Goal: Task Accomplishment & Management: Use online tool/utility

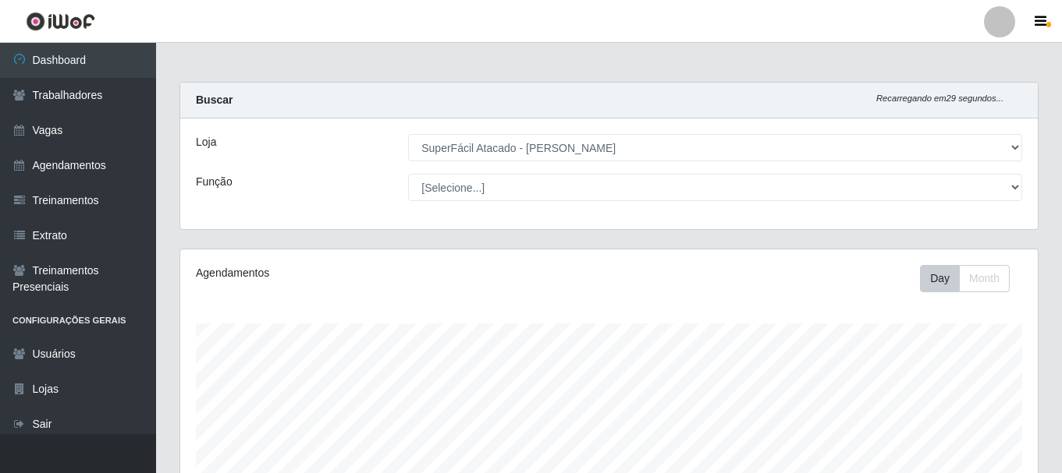
select select "399"
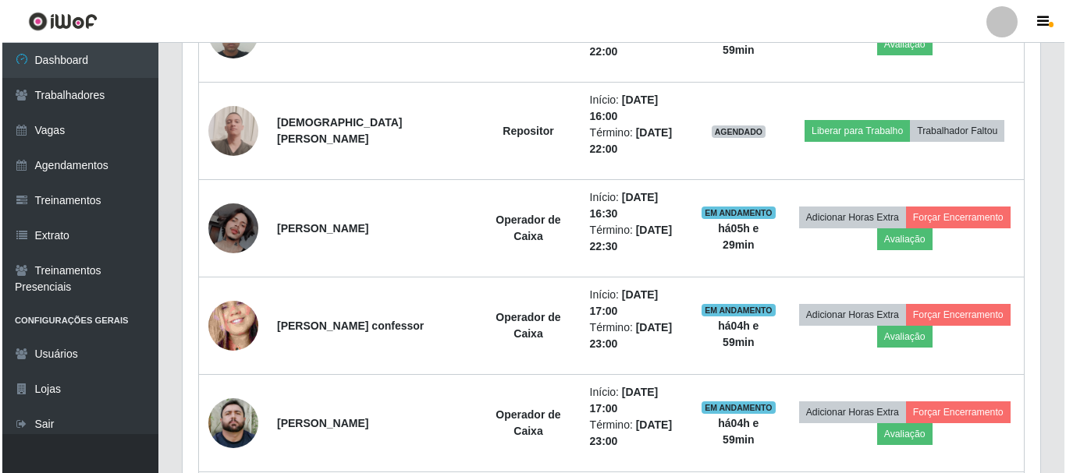
scroll to position [753, 0]
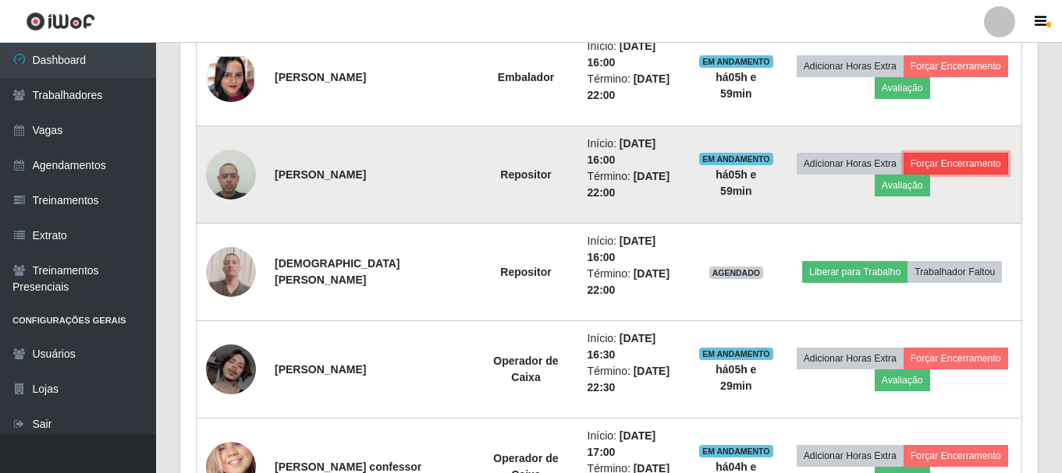
click at [945, 167] on button "Forçar Encerramento" at bounding box center [955, 164] width 105 height 22
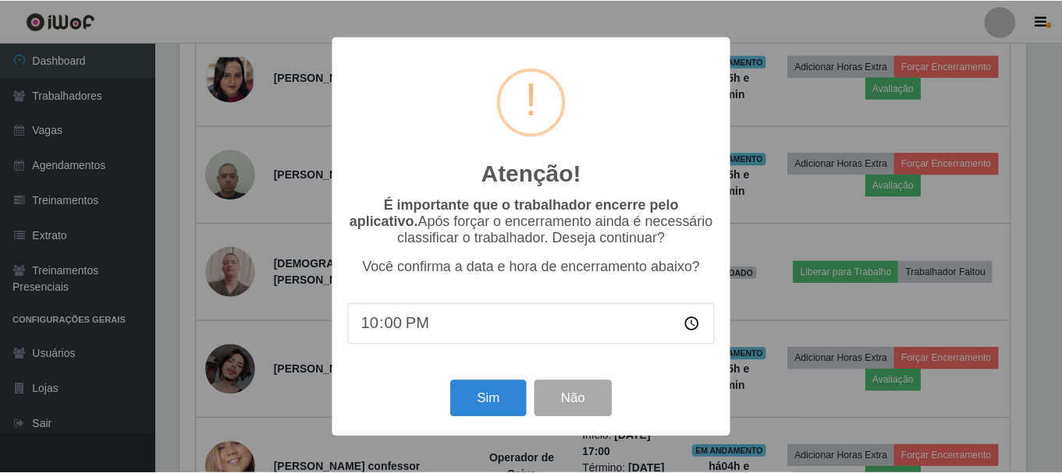
scroll to position [324, 849]
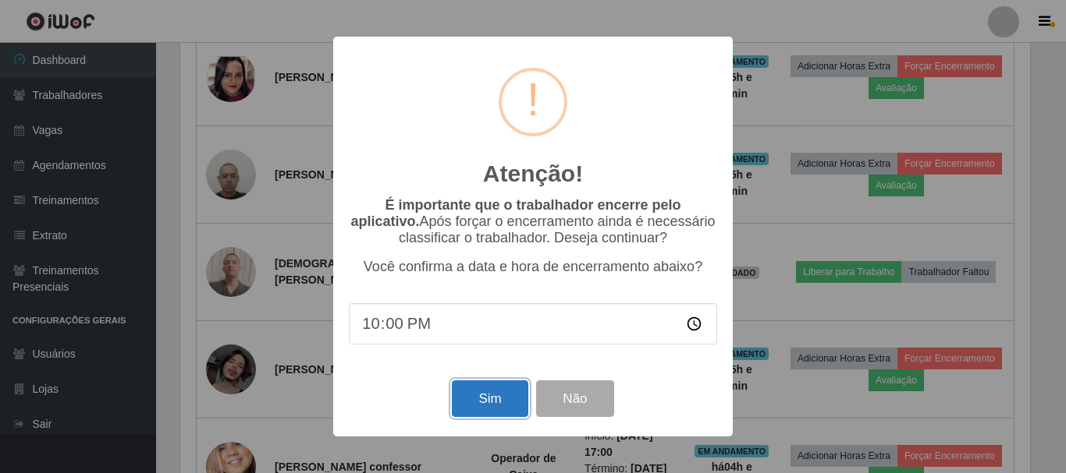
click at [499, 396] on button "Sim" at bounding box center [490, 399] width 76 height 37
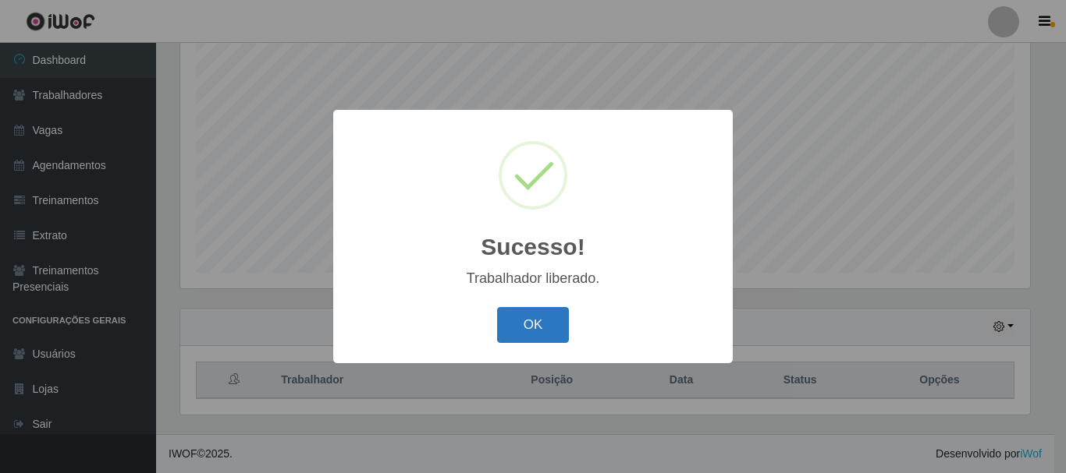
click at [515, 320] on button "OK" at bounding box center [533, 325] width 73 height 37
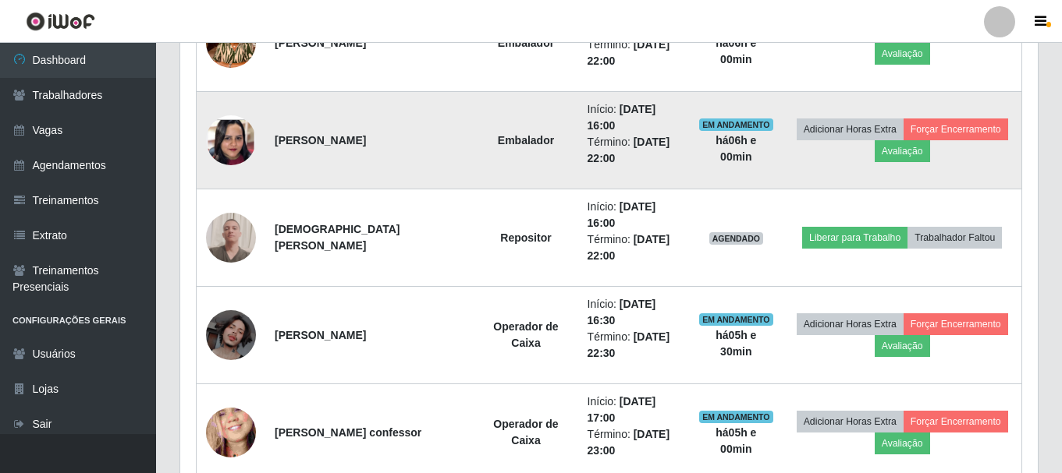
scroll to position [831, 0]
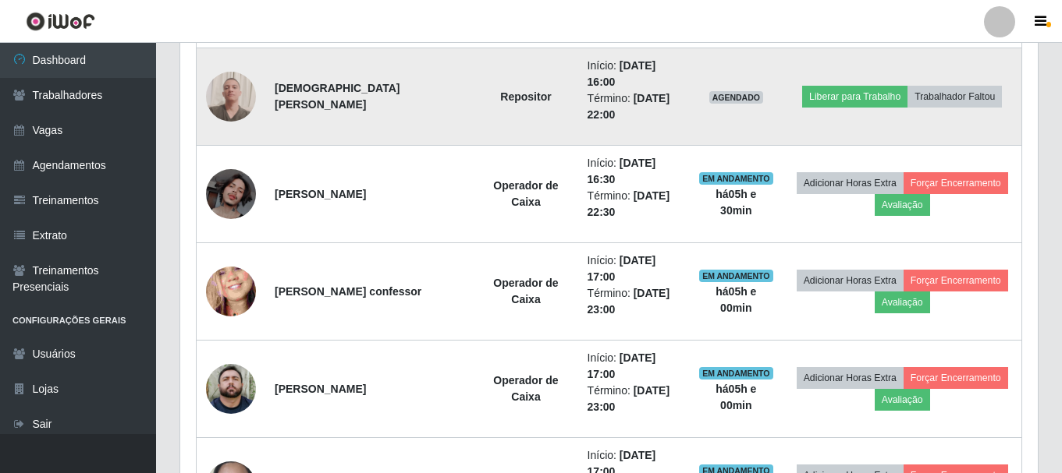
click at [228, 105] on img at bounding box center [231, 96] width 50 height 67
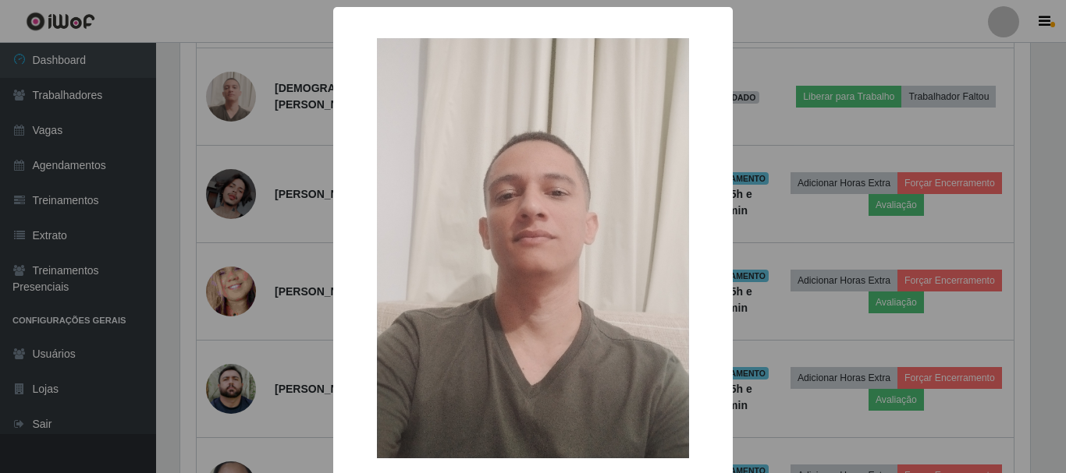
click at [303, 125] on div "× OK Cancel" at bounding box center [533, 236] width 1066 height 473
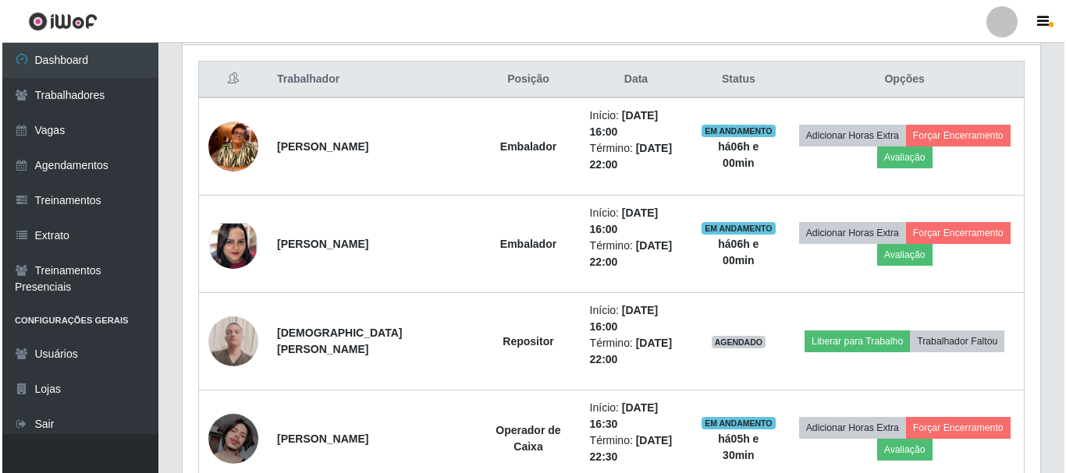
scroll to position [577, 0]
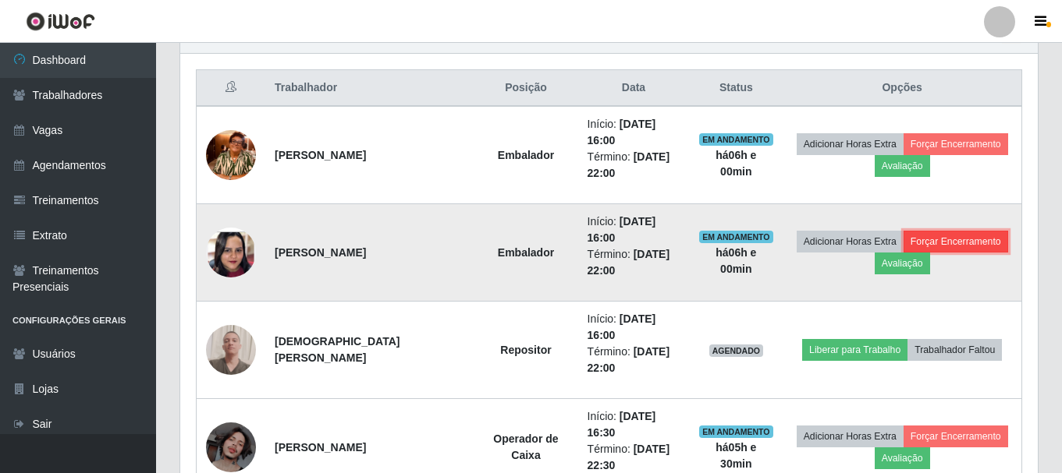
click at [931, 246] on button "Forçar Encerramento" at bounding box center [955, 242] width 105 height 22
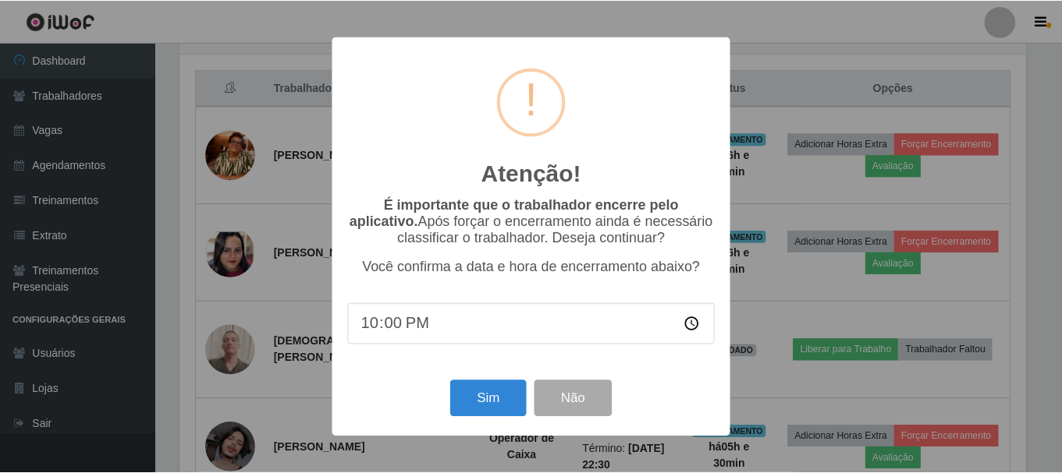
scroll to position [324, 849]
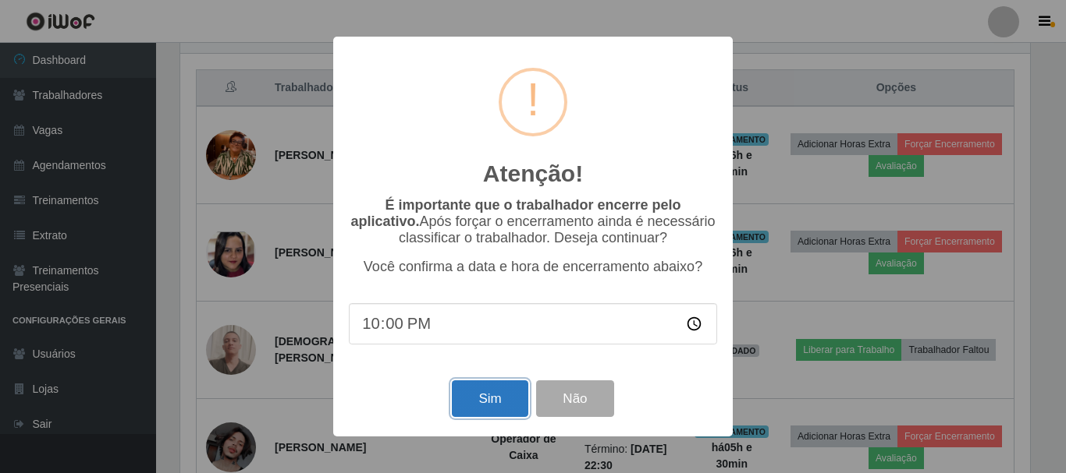
click at [490, 411] on button "Sim" at bounding box center [490, 399] width 76 height 37
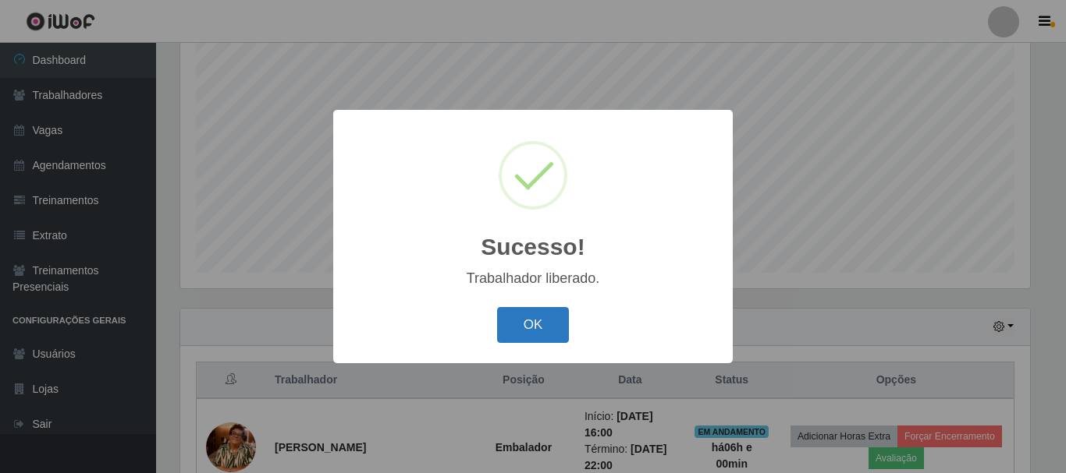
click at [560, 340] on button "OK" at bounding box center [533, 325] width 73 height 37
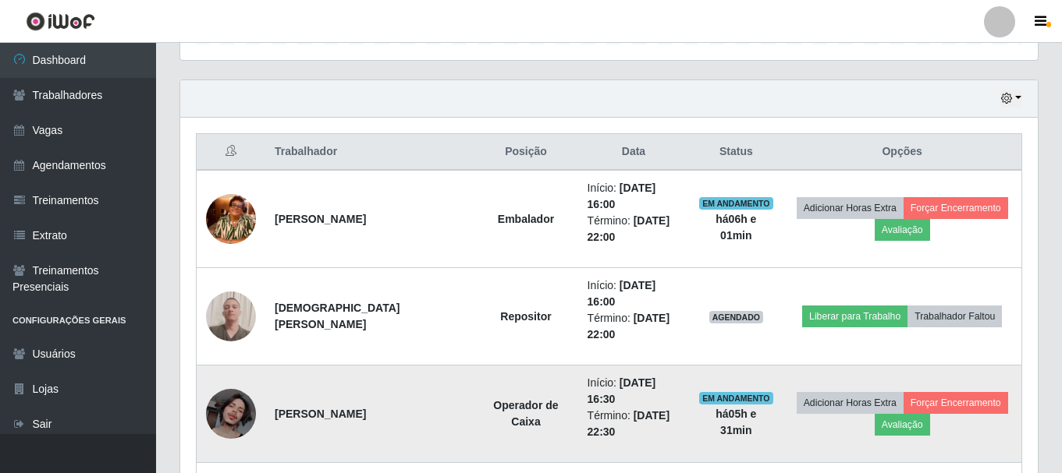
scroll to position [624, 0]
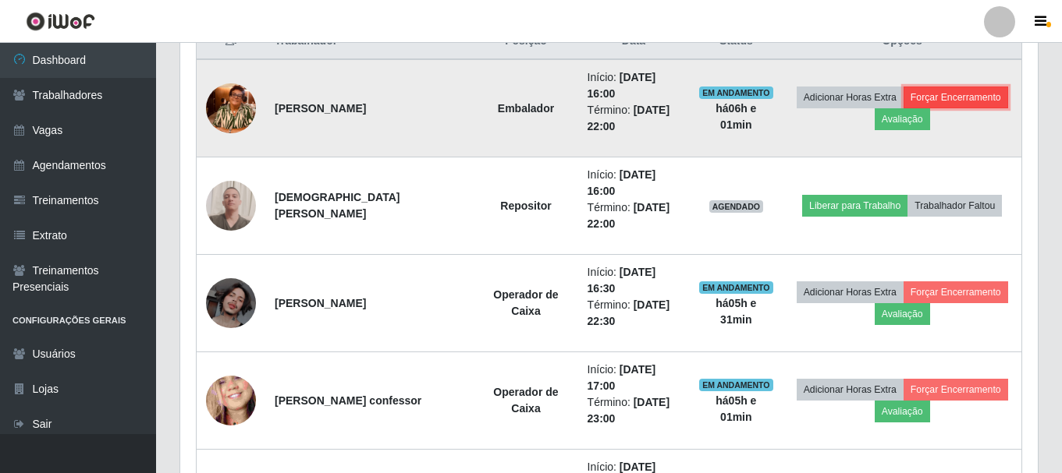
click at [945, 99] on button "Forçar Encerramento" at bounding box center [955, 98] width 105 height 22
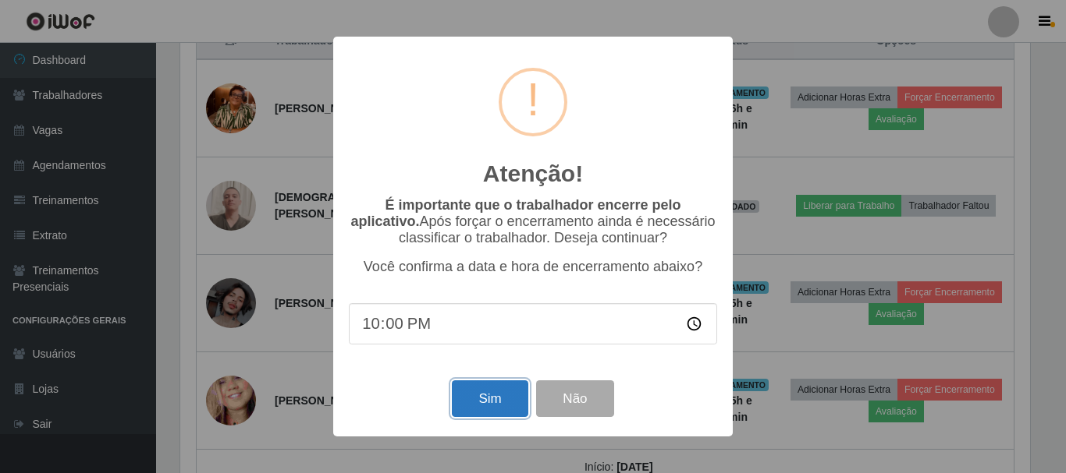
click at [493, 392] on button "Sim" at bounding box center [490, 399] width 76 height 37
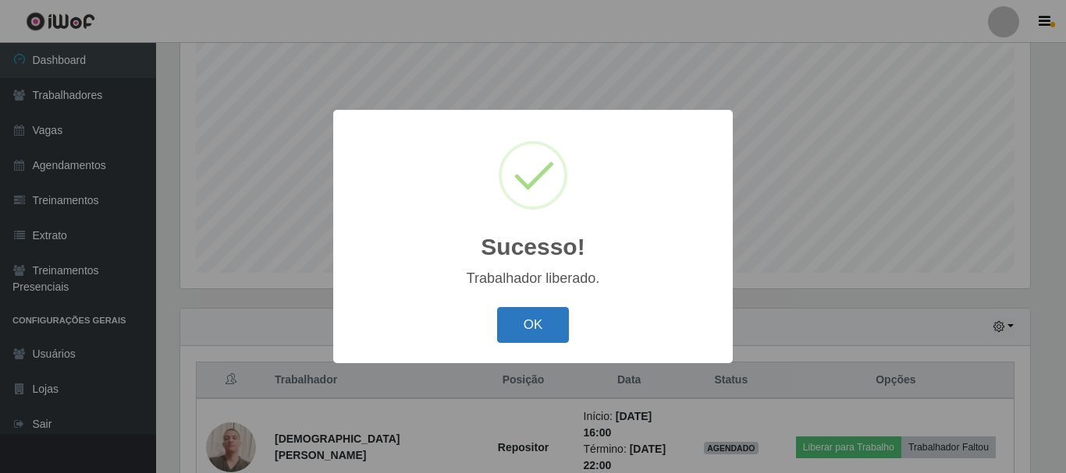
click at [521, 324] on button "OK" at bounding box center [533, 325] width 73 height 37
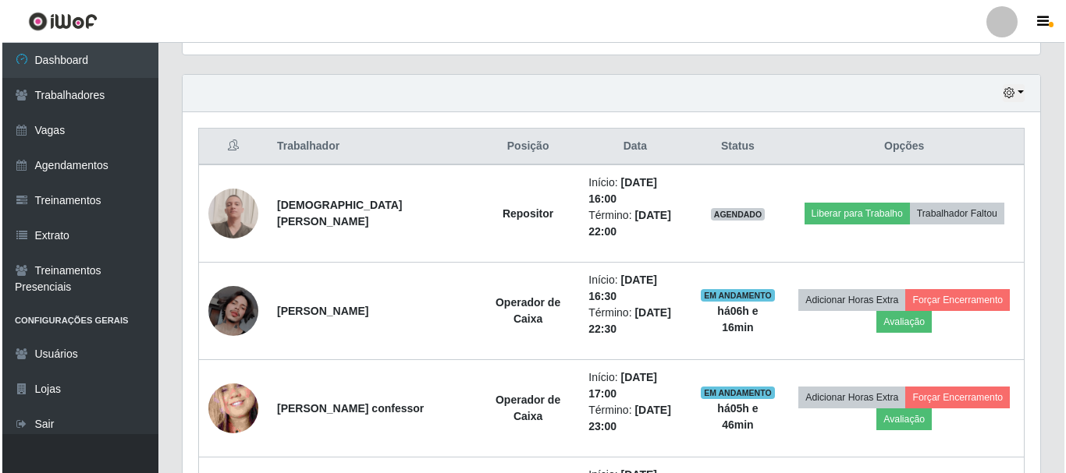
scroll to position [546, 0]
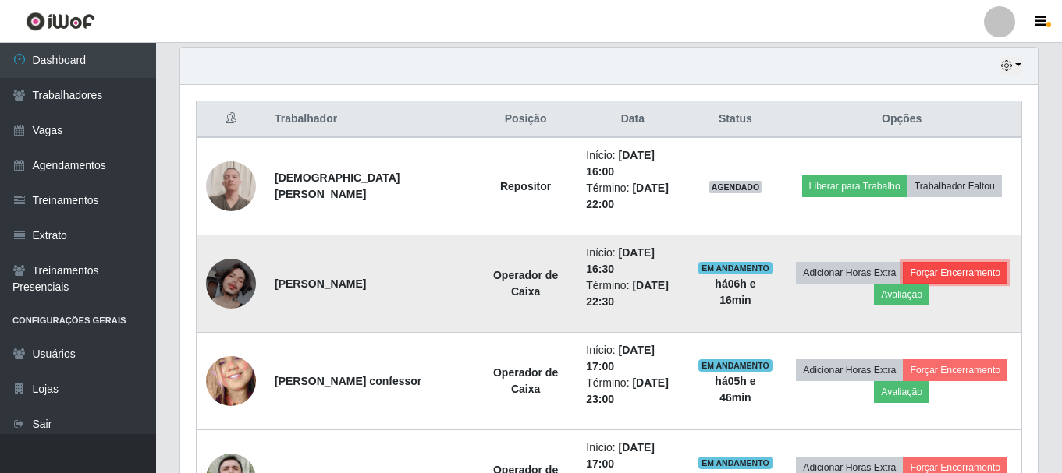
click at [956, 275] on button "Forçar Encerramento" at bounding box center [955, 273] width 105 height 22
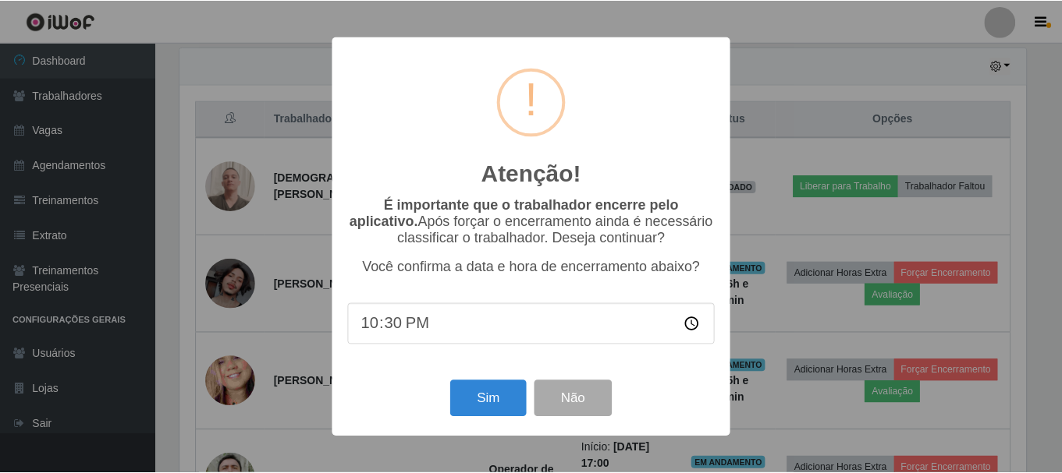
scroll to position [324, 849]
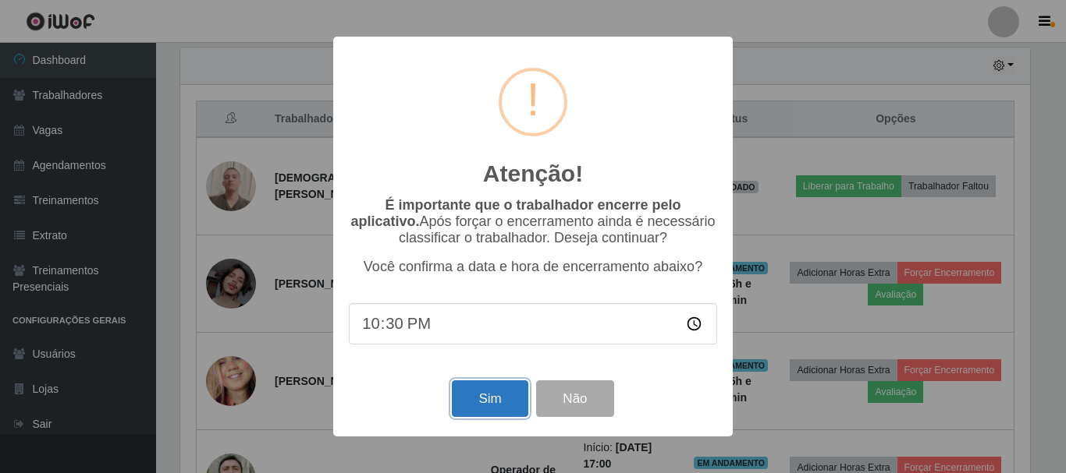
click at [501, 399] on button "Sim" at bounding box center [490, 399] width 76 height 37
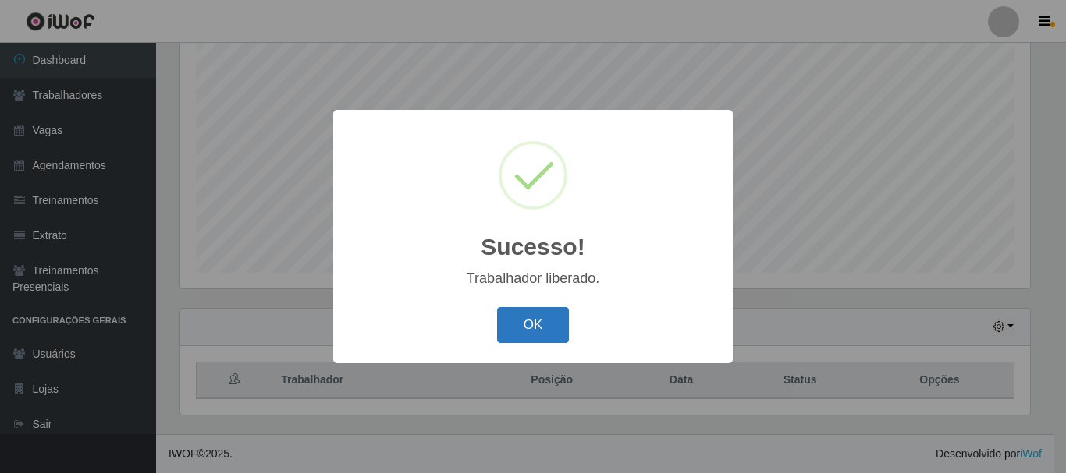
click at [520, 316] on button "OK" at bounding box center [533, 325] width 73 height 37
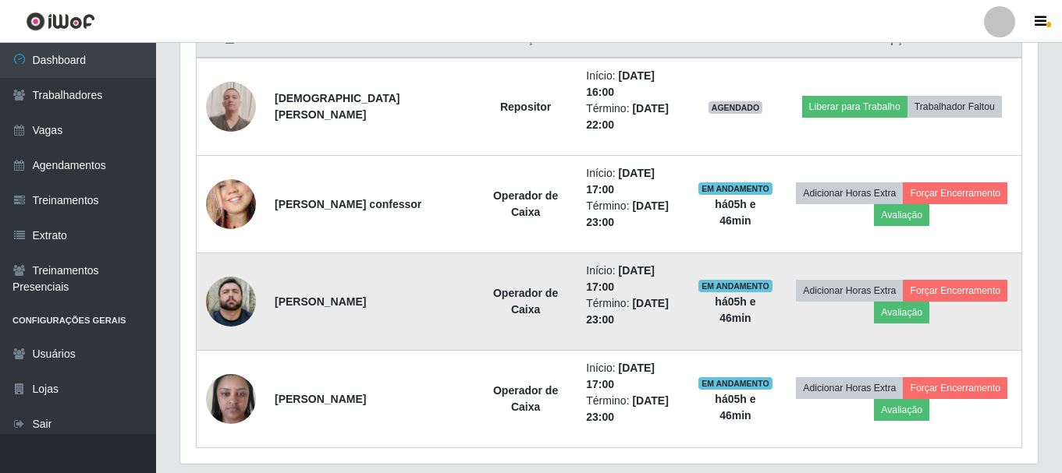
scroll to position [675, 0]
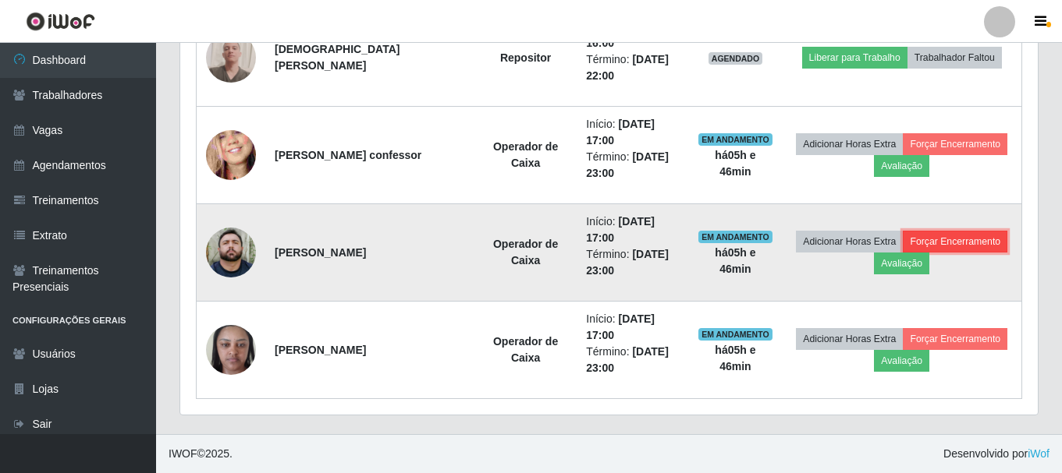
click at [955, 242] on button "Forçar Encerramento" at bounding box center [955, 242] width 105 height 22
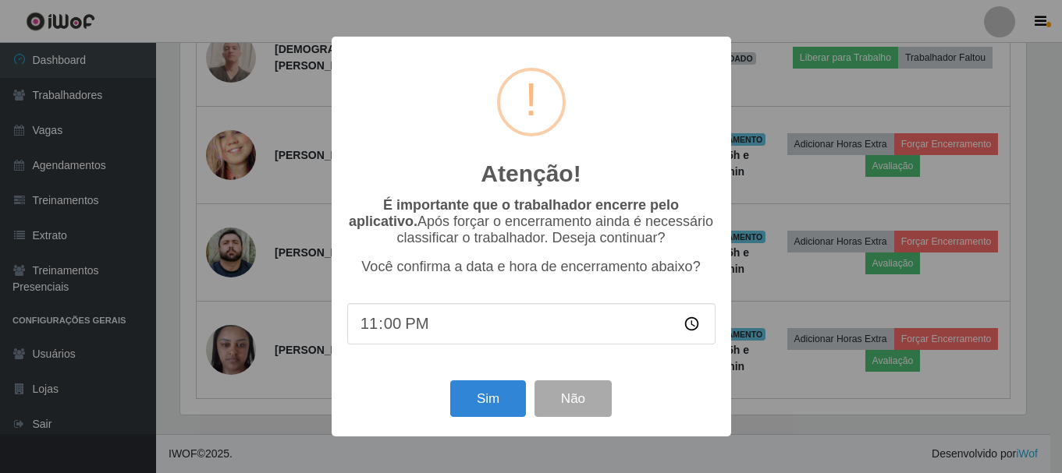
scroll to position [324, 849]
click at [507, 406] on button "Sim" at bounding box center [490, 399] width 76 height 37
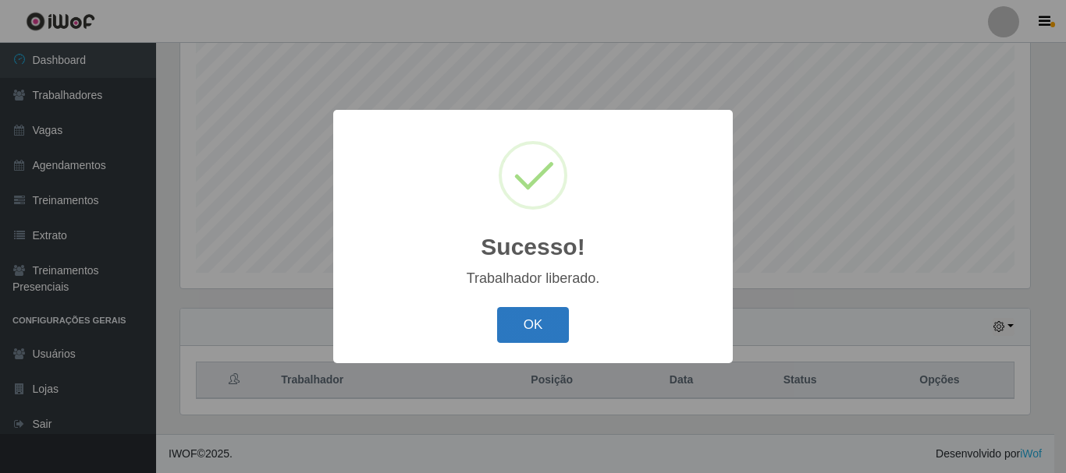
click at [527, 328] on button "OK" at bounding box center [533, 325] width 73 height 37
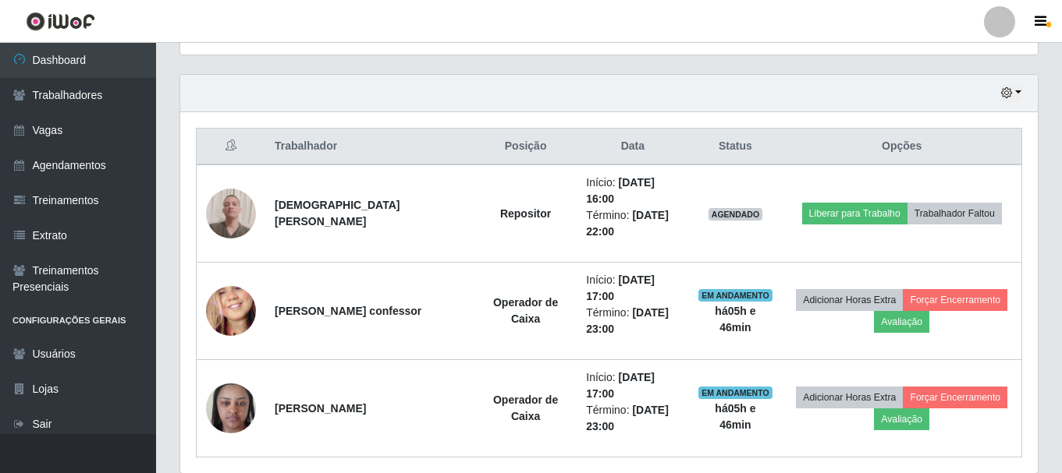
scroll to position [577, 0]
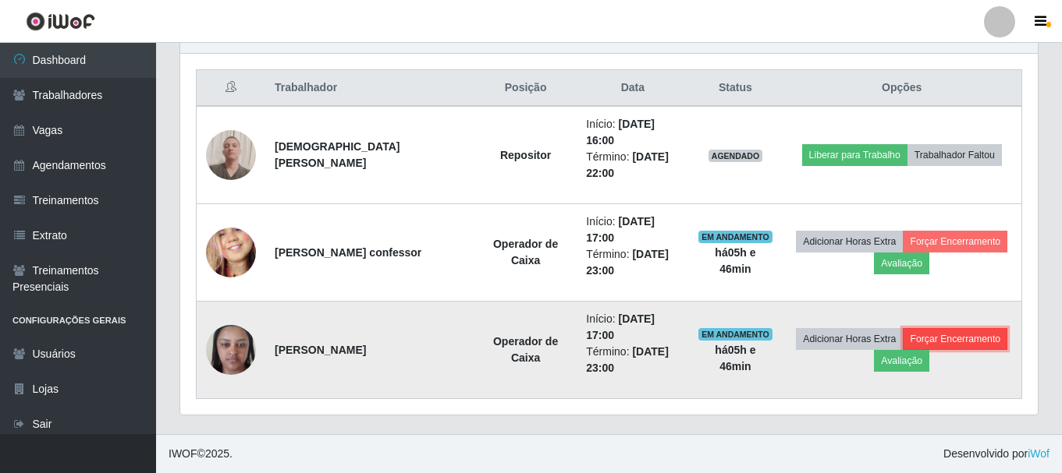
click at [948, 335] on button "Forçar Encerramento" at bounding box center [955, 339] width 105 height 22
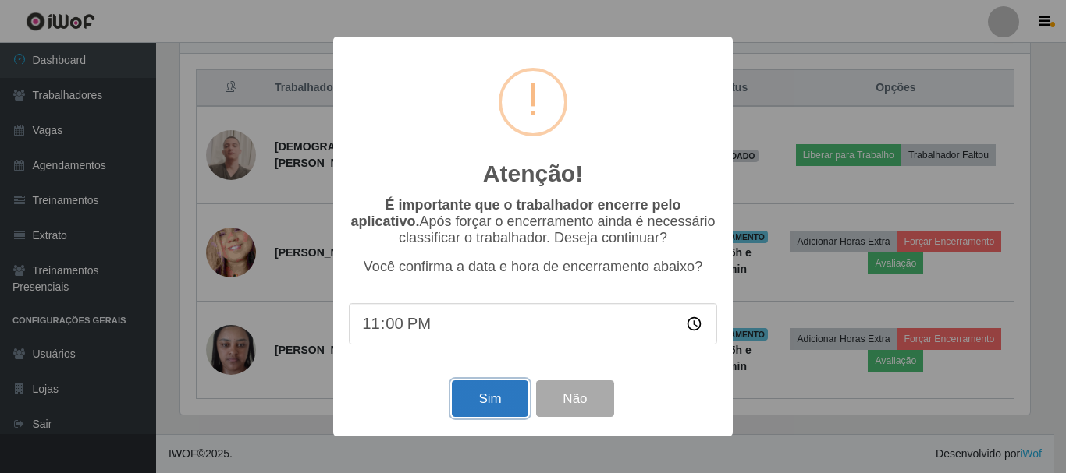
click at [499, 411] on button "Sim" at bounding box center [490, 399] width 76 height 37
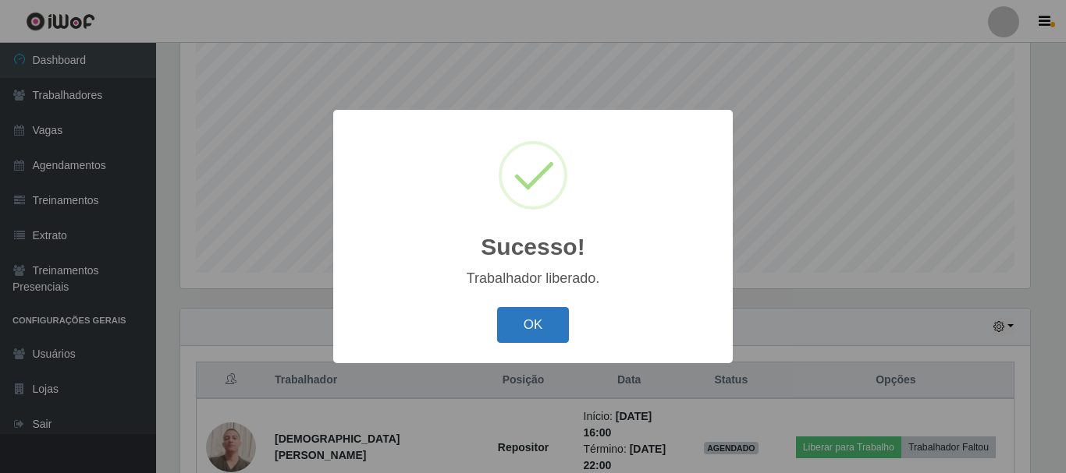
click at [512, 336] on button "OK" at bounding box center [533, 325] width 73 height 37
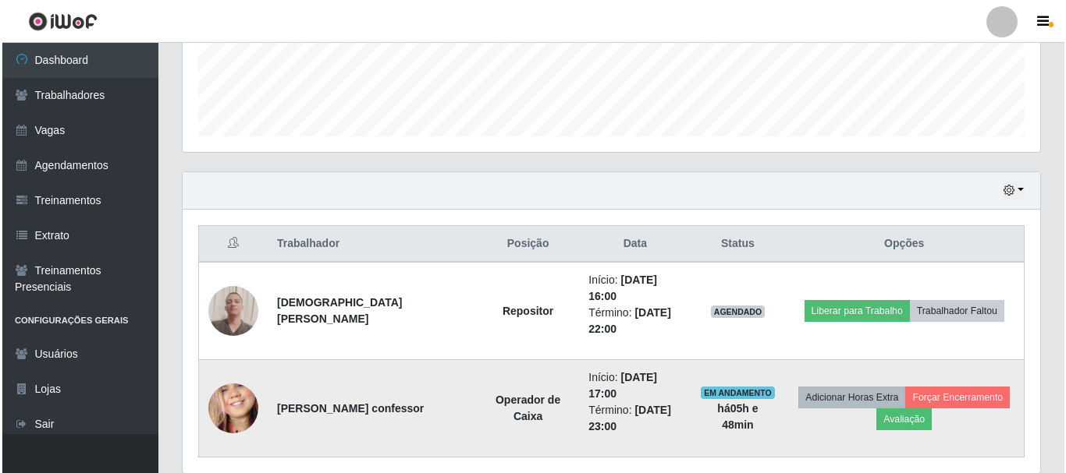
scroll to position [480, 0]
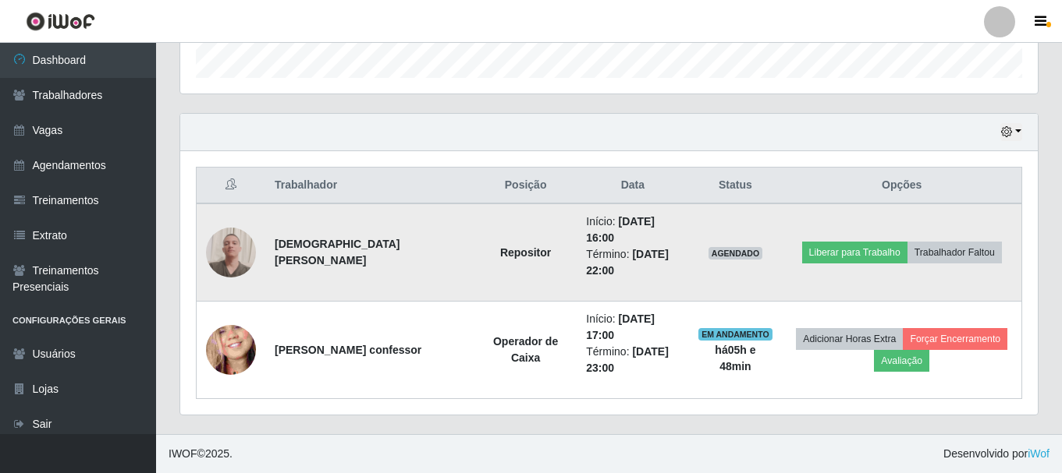
click at [236, 240] on img at bounding box center [231, 252] width 50 height 67
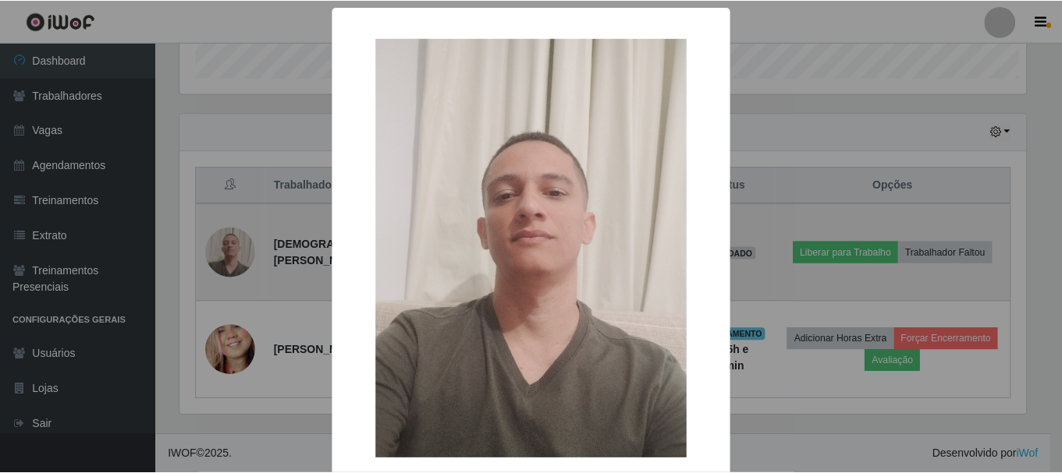
scroll to position [324, 849]
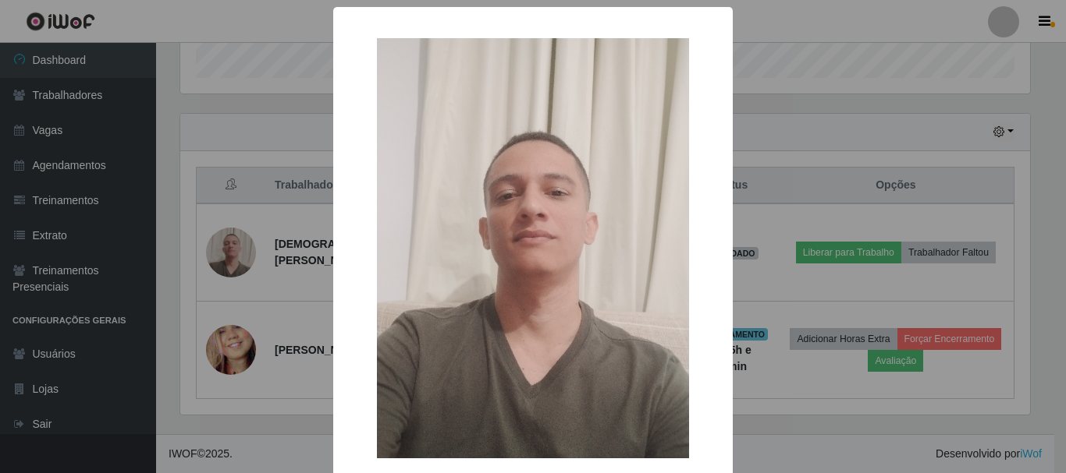
click at [272, 130] on div "× OK Cancel" at bounding box center [533, 236] width 1066 height 473
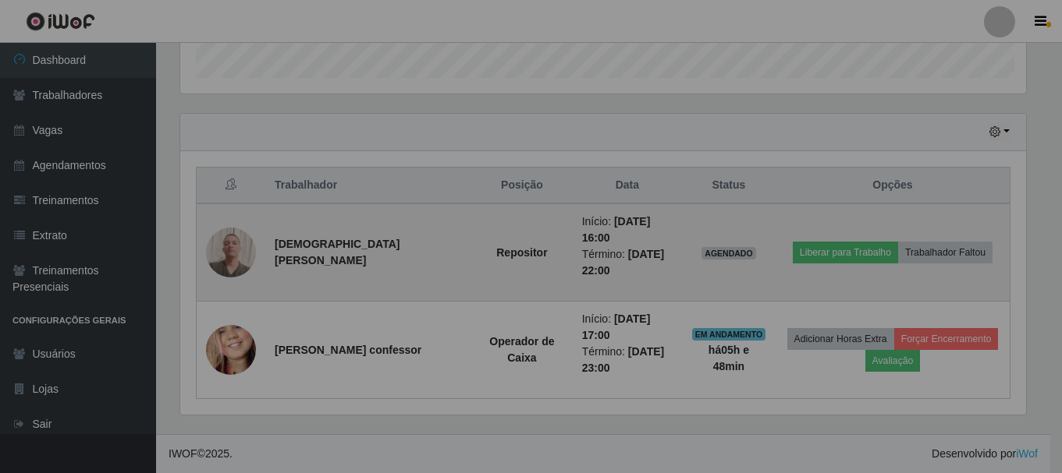
scroll to position [324, 857]
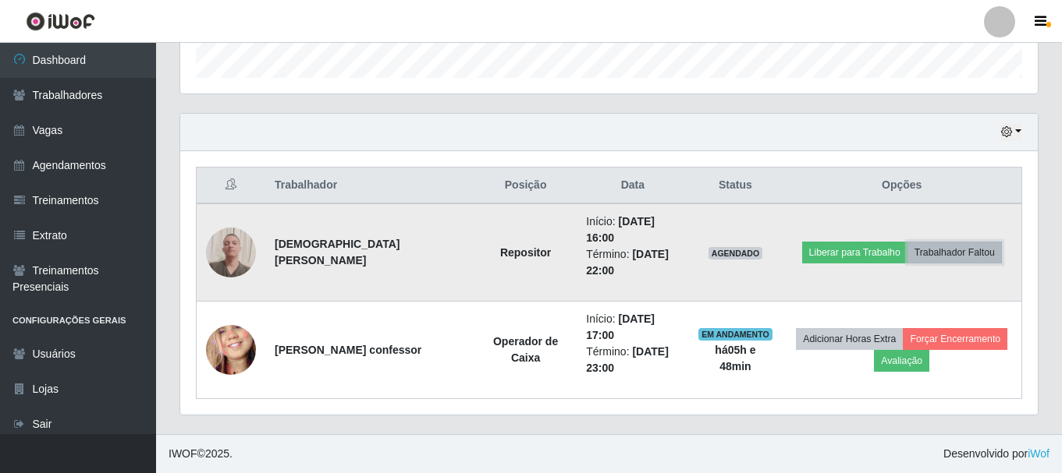
click at [967, 255] on button "Trabalhador Faltou" at bounding box center [954, 253] width 94 height 22
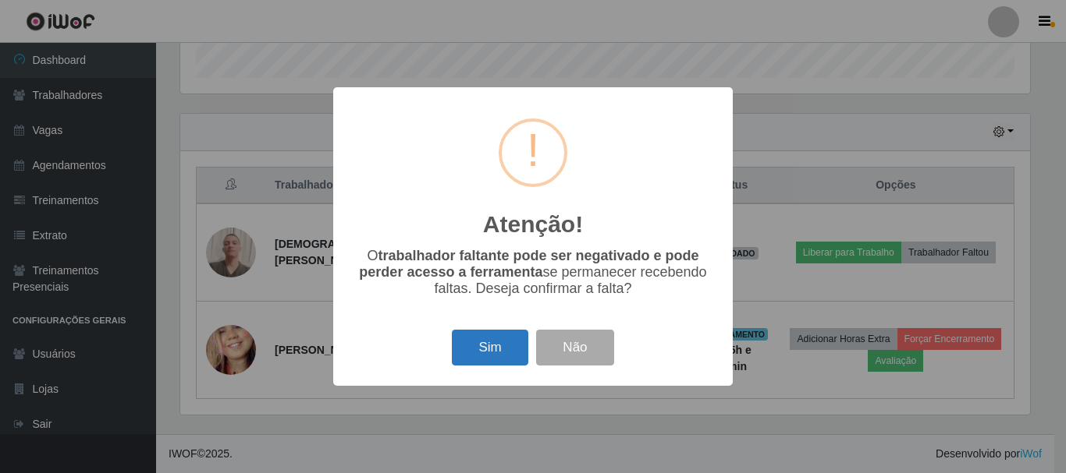
click at [500, 356] on button "Sim" at bounding box center [490, 348] width 76 height 37
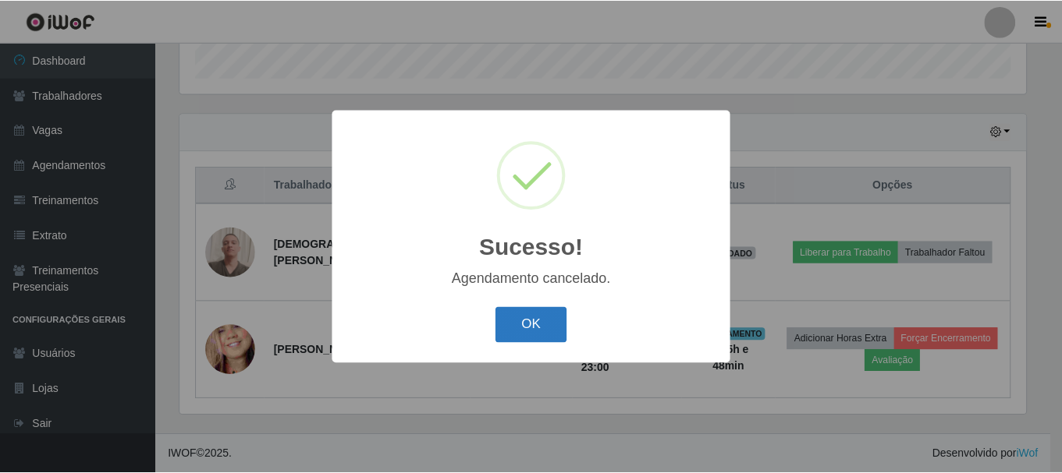
scroll to position [382, 0]
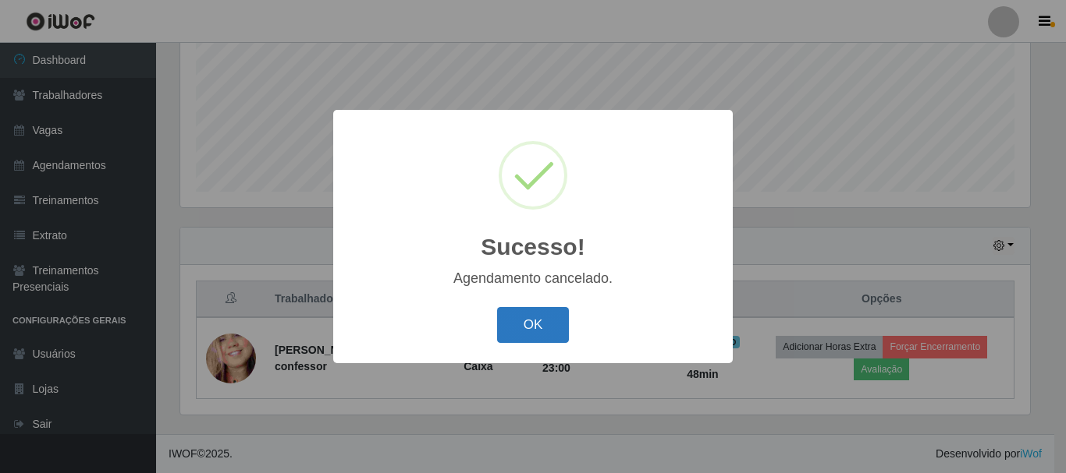
click at [557, 318] on button "OK" at bounding box center [533, 325] width 73 height 37
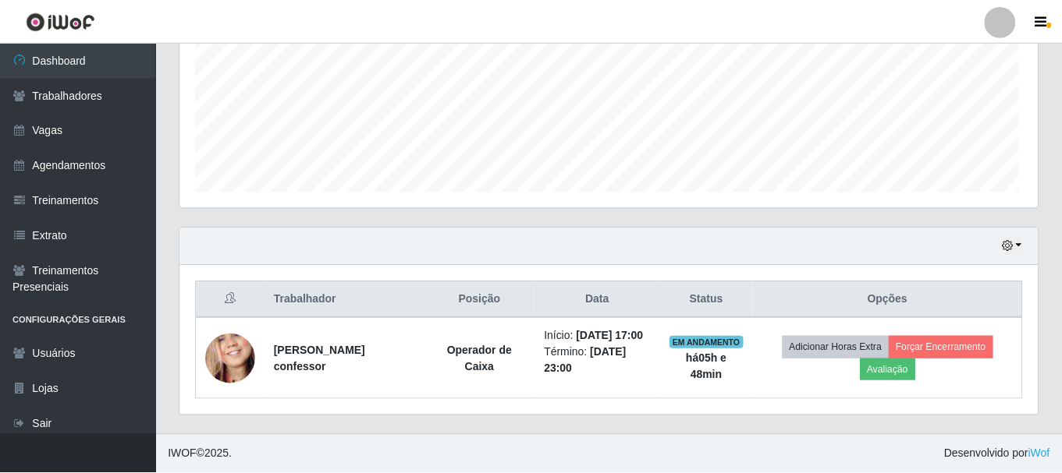
scroll to position [324, 857]
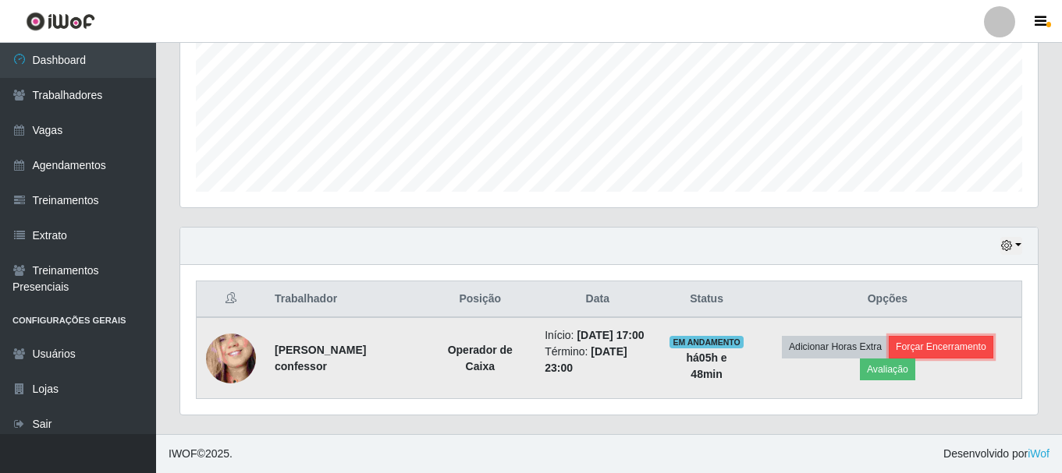
click at [970, 342] on button "Forçar Encerramento" at bounding box center [940, 347] width 105 height 22
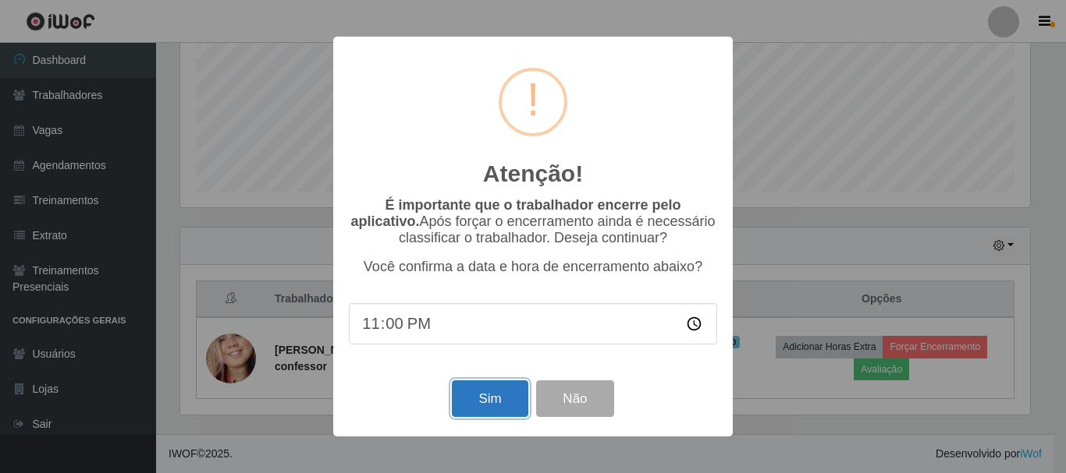
click at [488, 413] on button "Sim" at bounding box center [490, 399] width 76 height 37
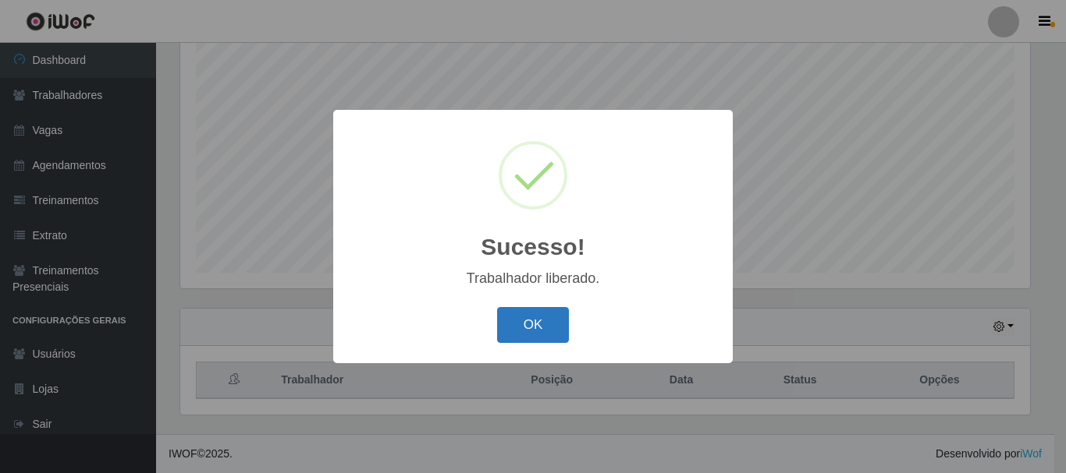
click at [522, 332] on button "OK" at bounding box center [533, 325] width 73 height 37
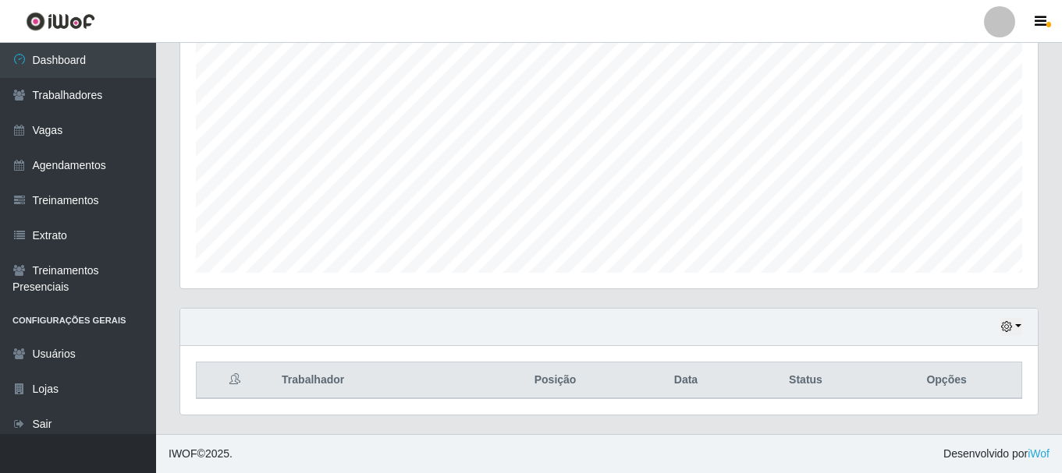
scroll to position [8, 0]
